Goal: Check status: Check status

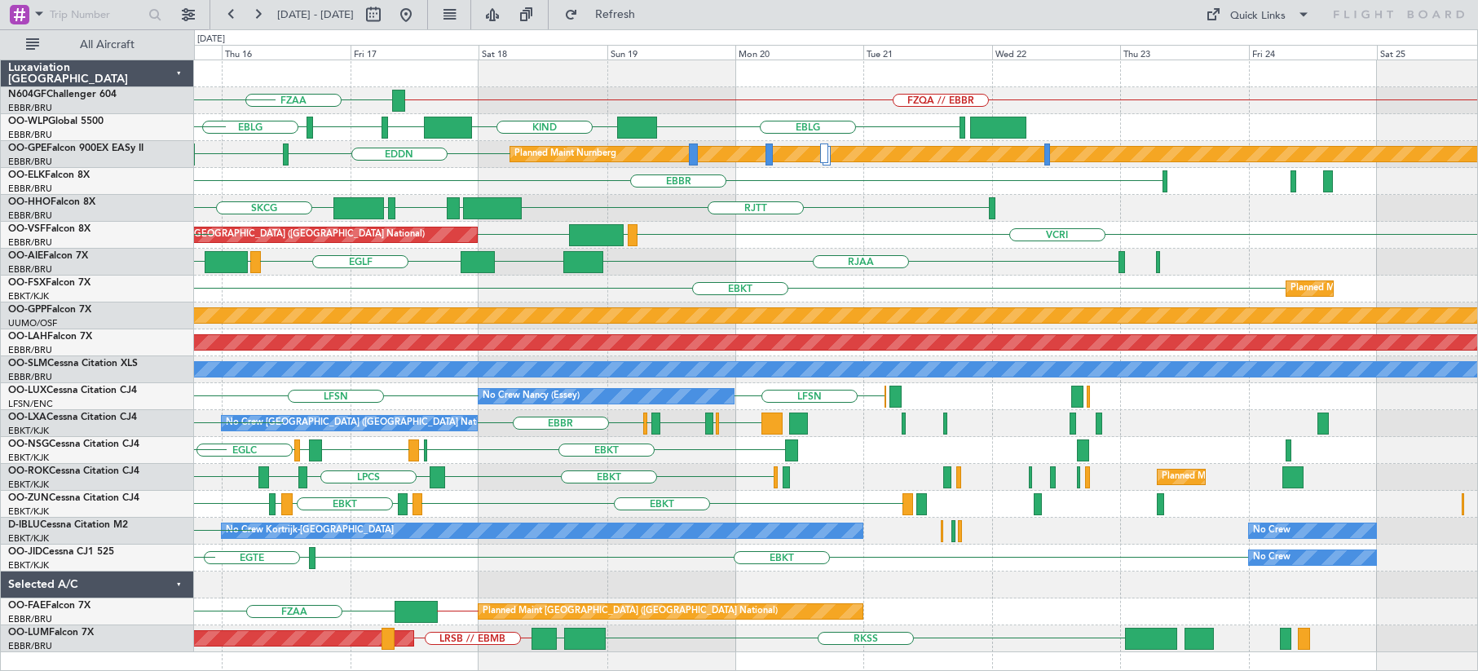
click at [671, 485] on div "FZQA // EBBR FZAA FZQA EBLG KIND EBLG LIML EBLG LIRN ELLX LIML EDDN [GEOGRAPHIC…" at bounding box center [835, 356] width 1283 height 592
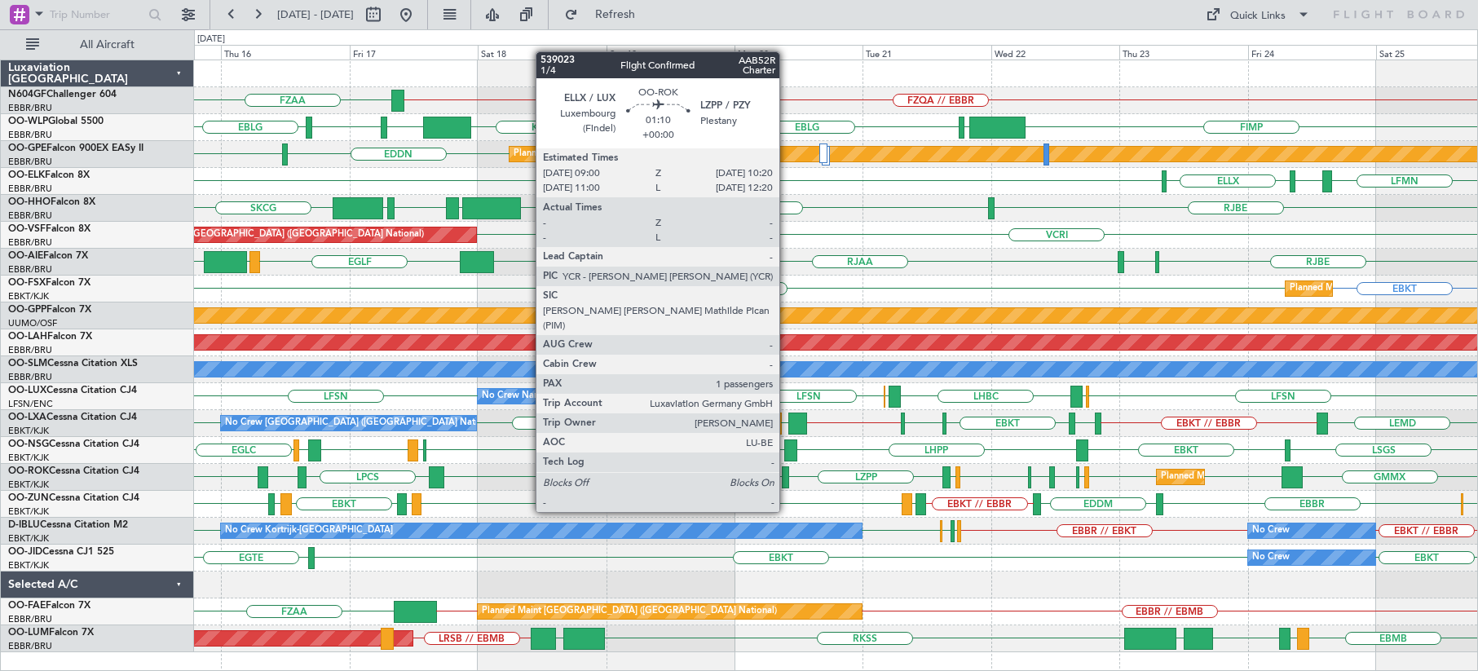
click at [787, 481] on div at bounding box center [785, 477] width 7 height 22
click at [787, 479] on div at bounding box center [785, 477] width 7 height 22
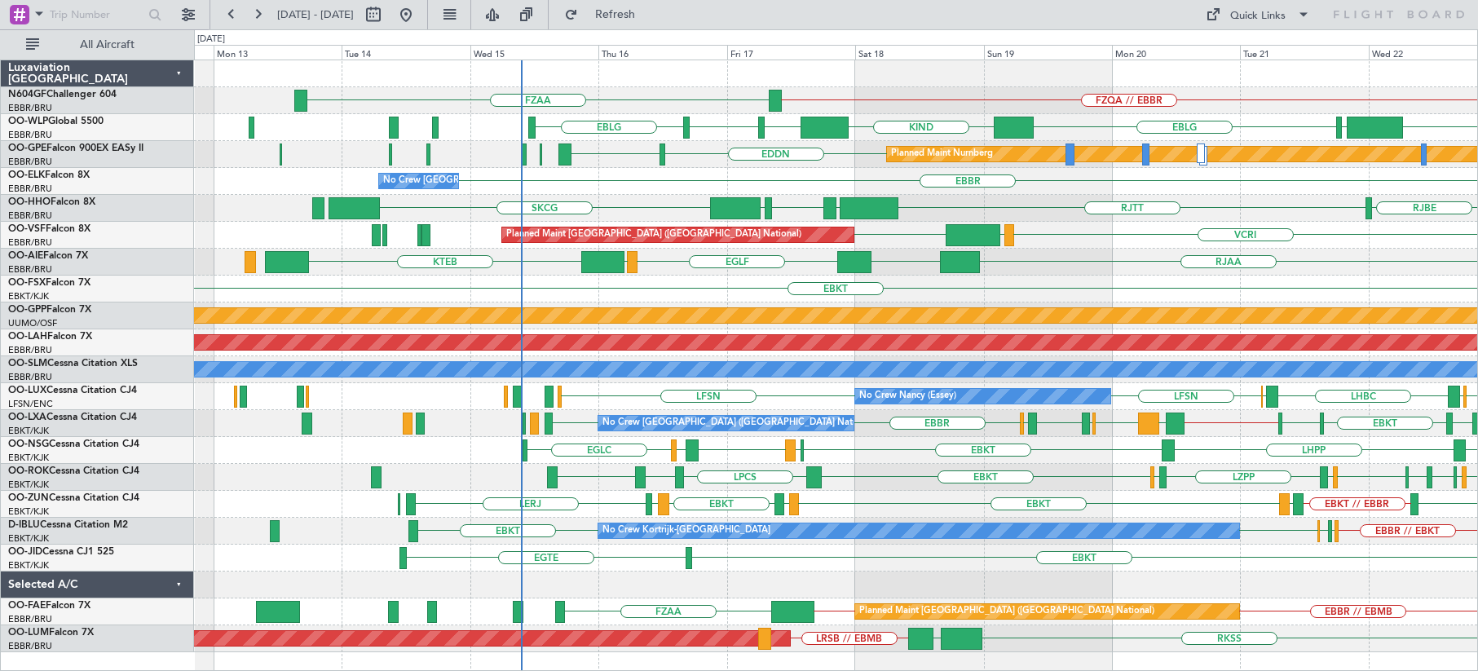
click at [735, 192] on div "EBBR No Crew [GEOGRAPHIC_DATA] (Brussels National) ELLX [GEOGRAPHIC_DATA] LFMN" at bounding box center [835, 181] width 1283 height 27
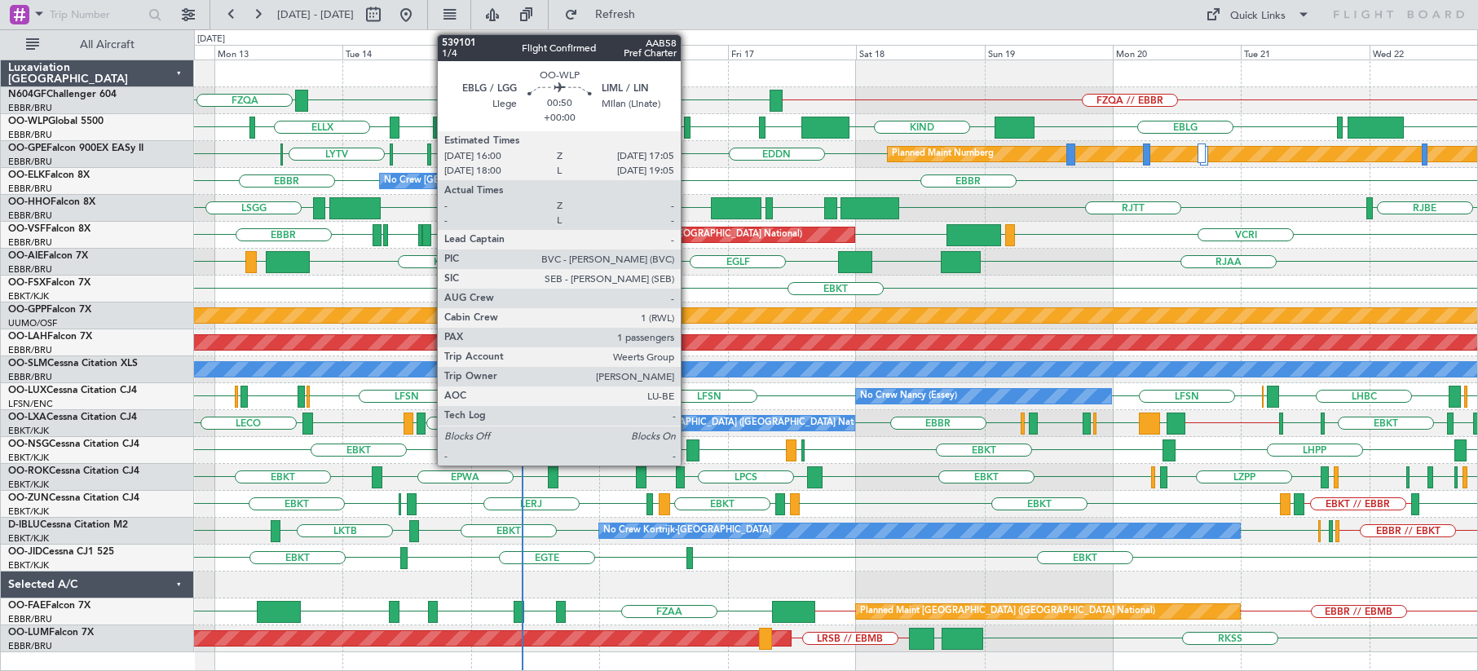
click at [688, 130] on div at bounding box center [687, 128] width 7 height 22
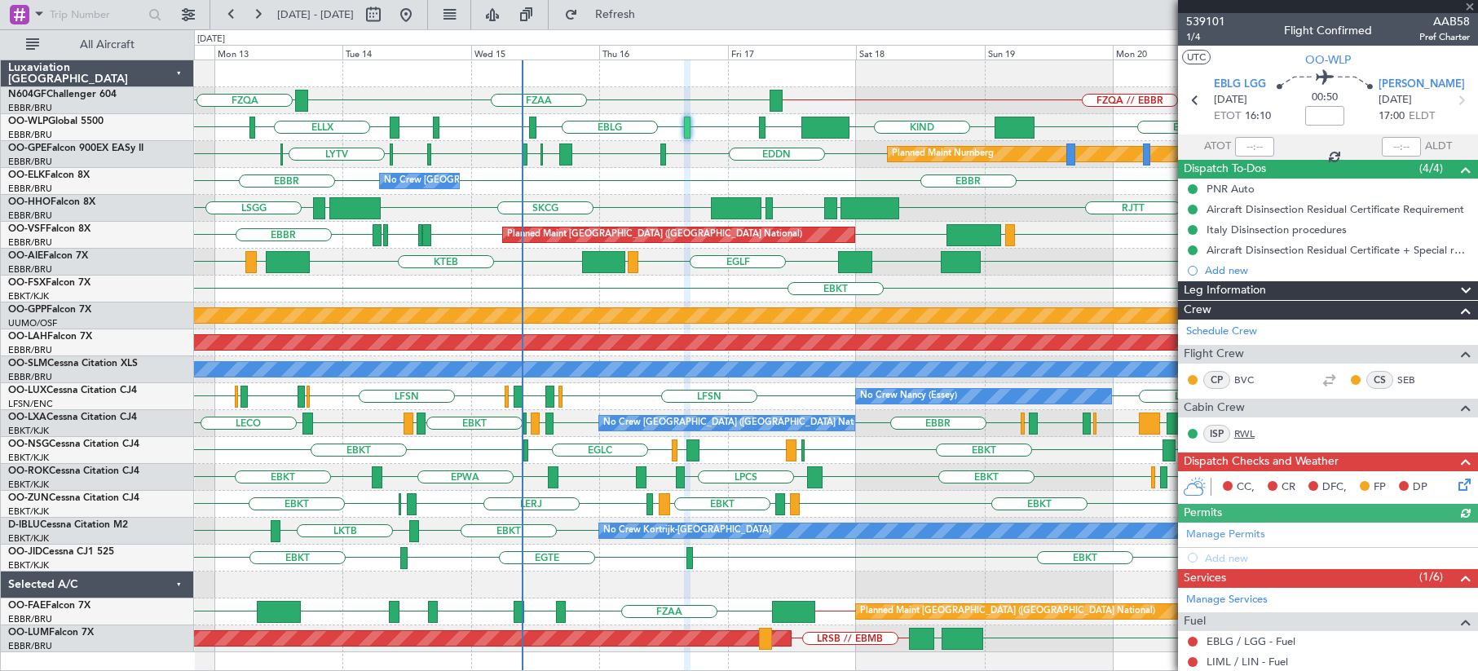
click at [1238, 427] on link "RWL" at bounding box center [1252, 433] width 37 height 15
click at [1469, 5] on span at bounding box center [1470, 7] width 16 height 15
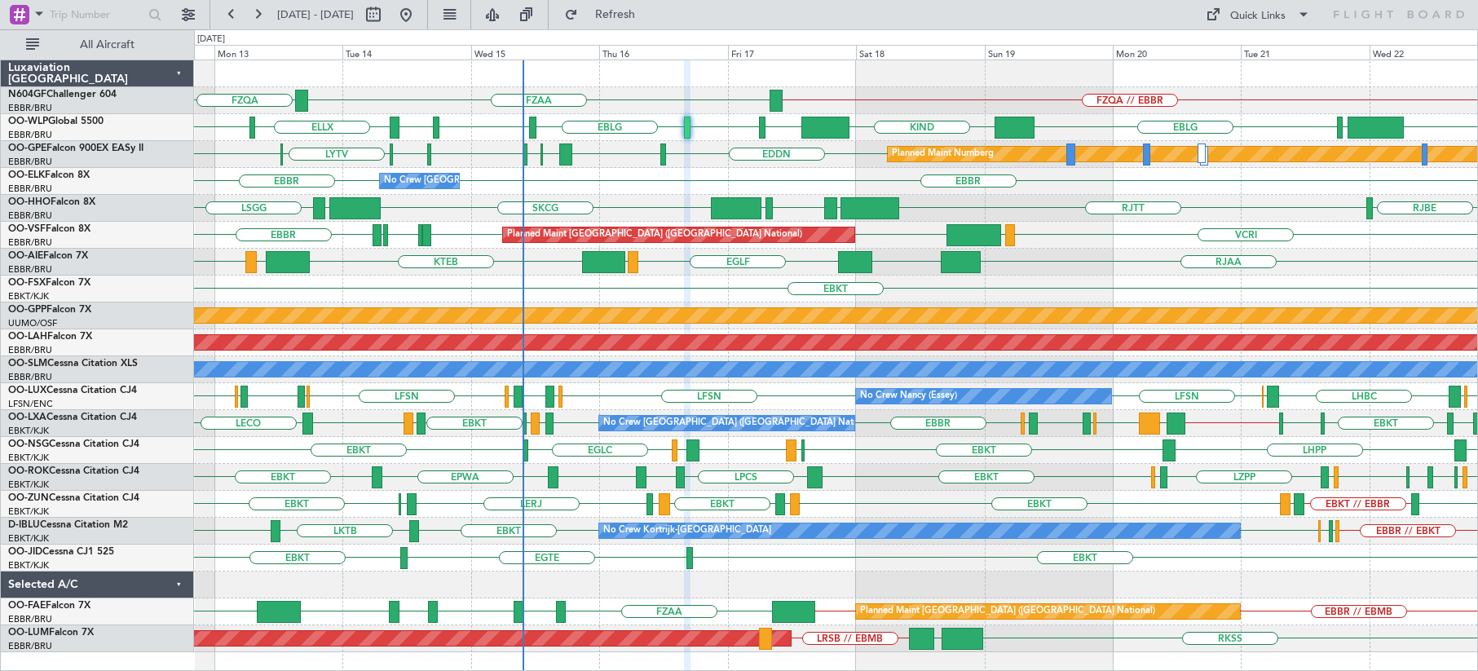
type input "0"
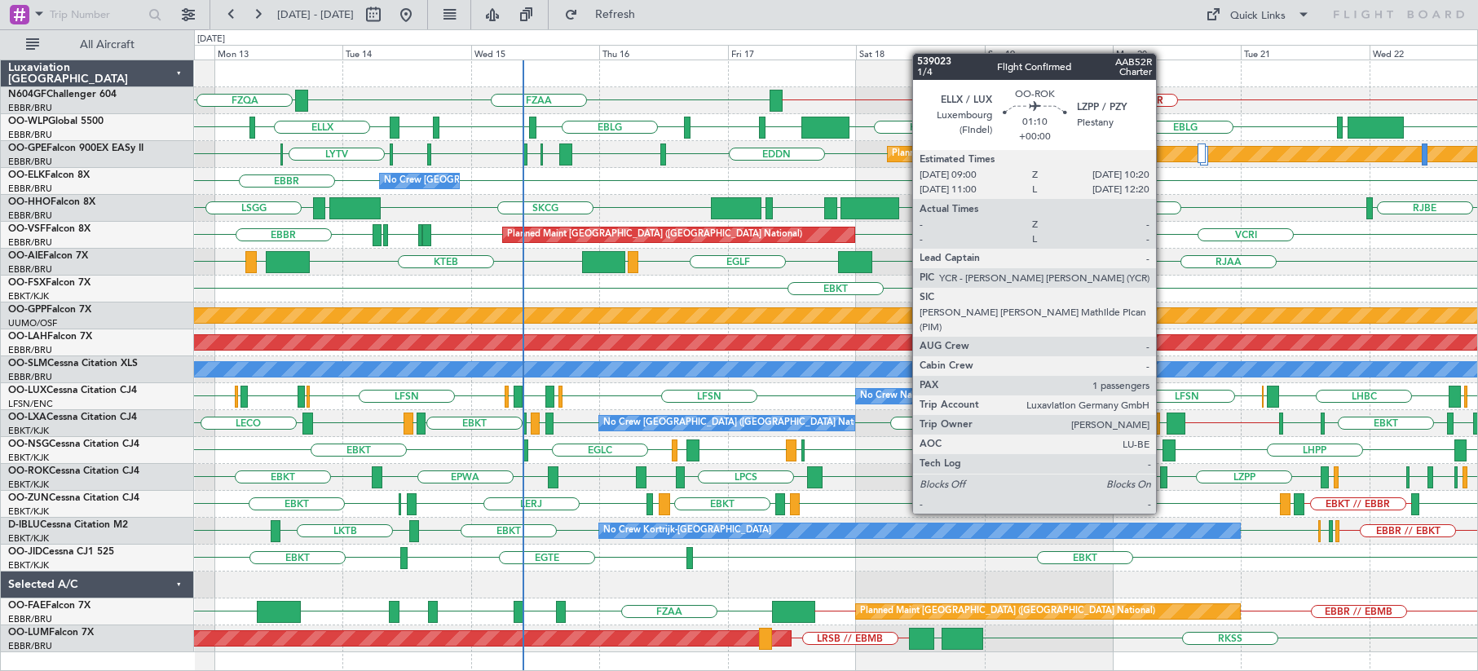
click at [1163, 483] on div at bounding box center [1163, 477] width 7 height 22
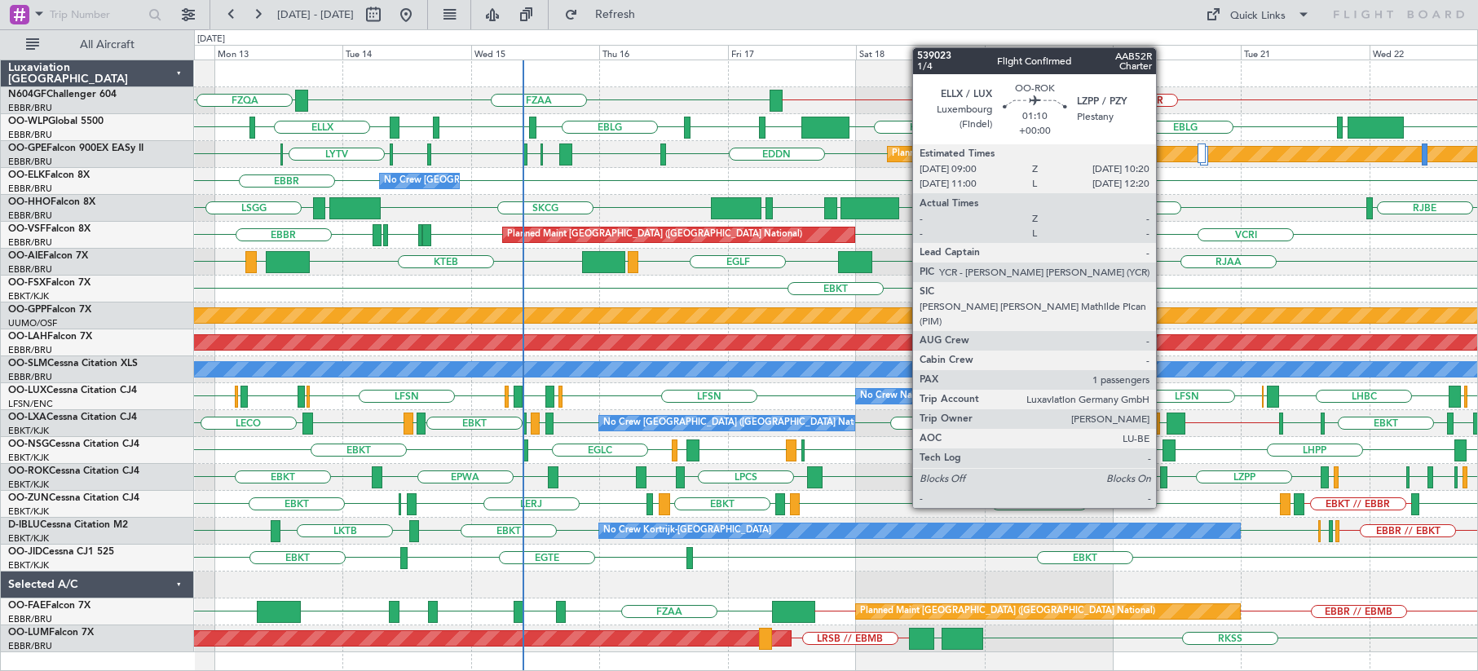
click at [1163, 477] on div at bounding box center [1163, 477] width 7 height 22
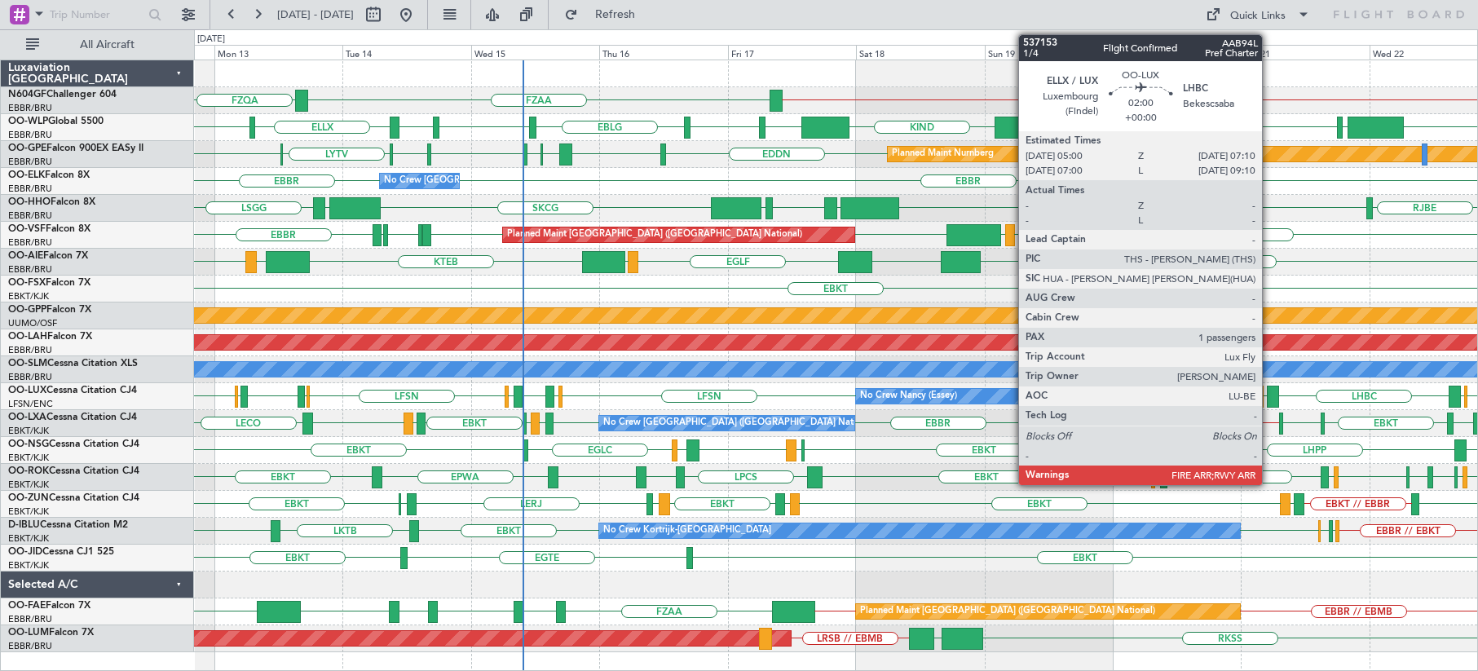
click at [1269, 395] on div at bounding box center [1273, 397] width 12 height 22
